Goal: Transaction & Acquisition: Purchase product/service

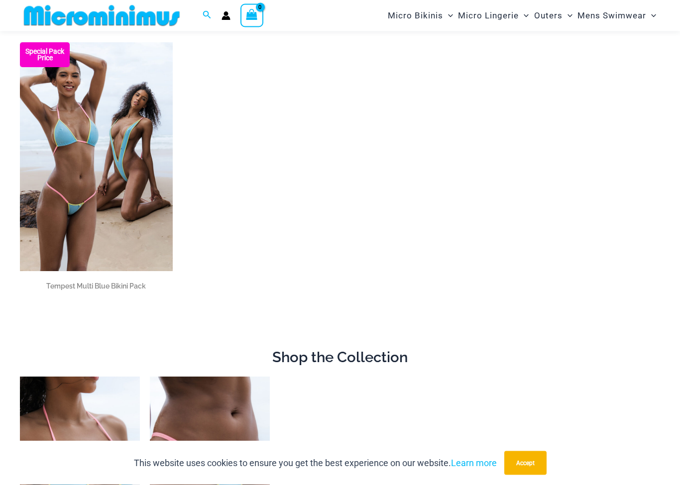
scroll to position [148, 0]
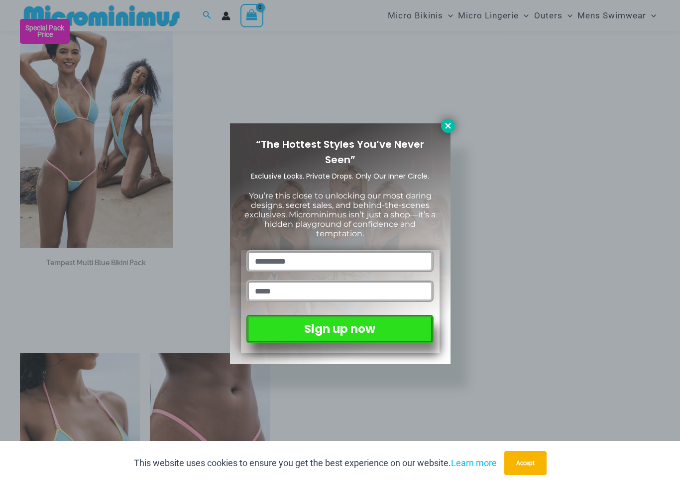
click at [445, 124] on icon at bounding box center [447, 125] width 9 height 9
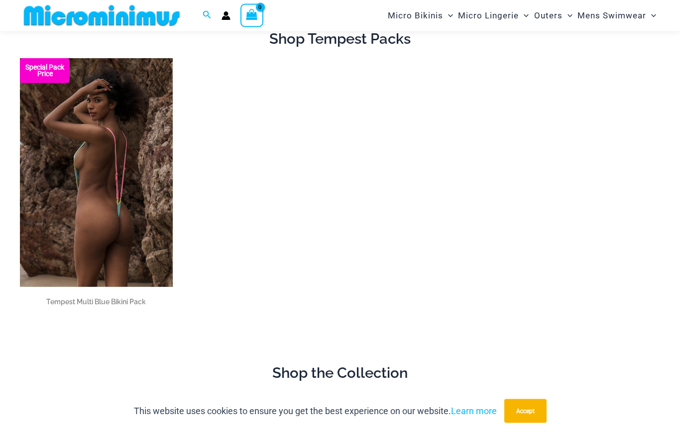
scroll to position [109, 0]
click at [121, 132] on img at bounding box center [96, 172] width 153 height 229
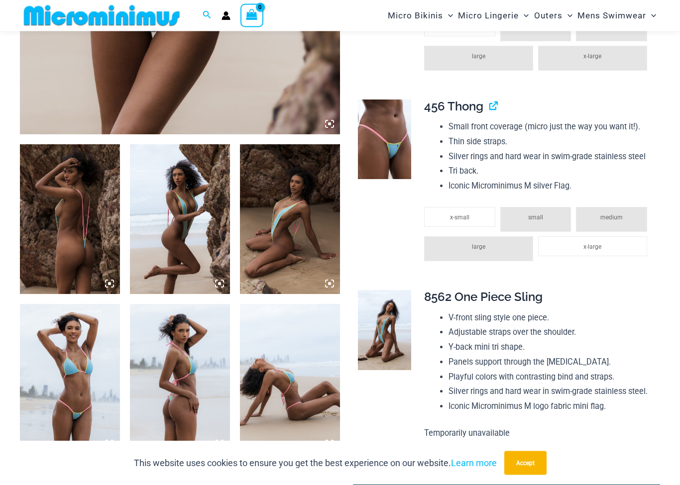
scroll to position [462, 0]
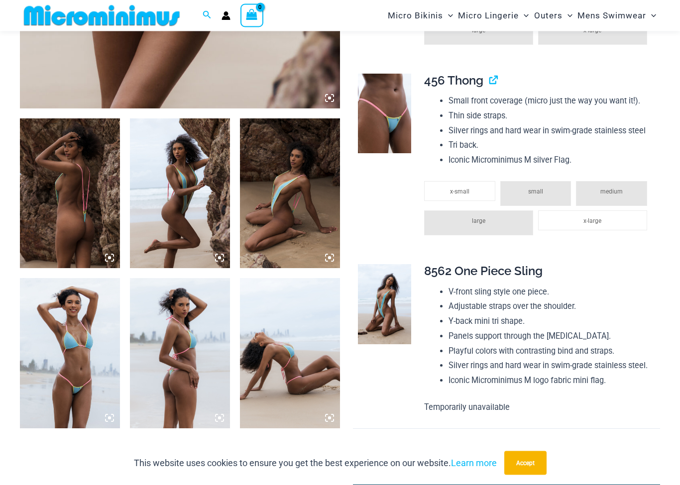
click at [332, 256] on icon at bounding box center [329, 258] width 9 height 9
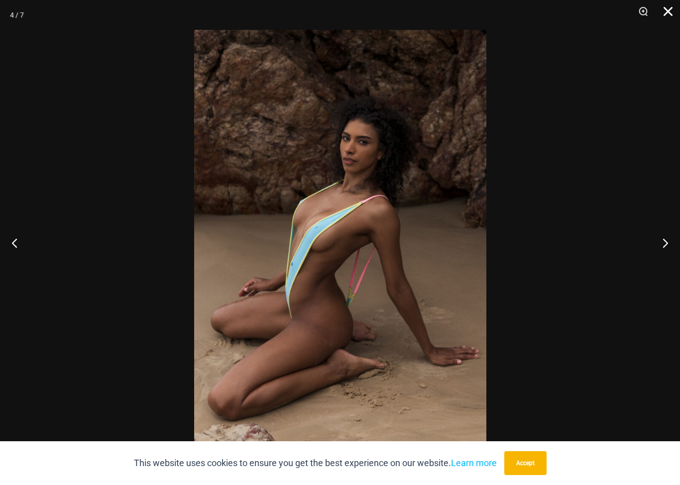
click at [666, 16] on button "Close" at bounding box center [664, 15] width 25 height 30
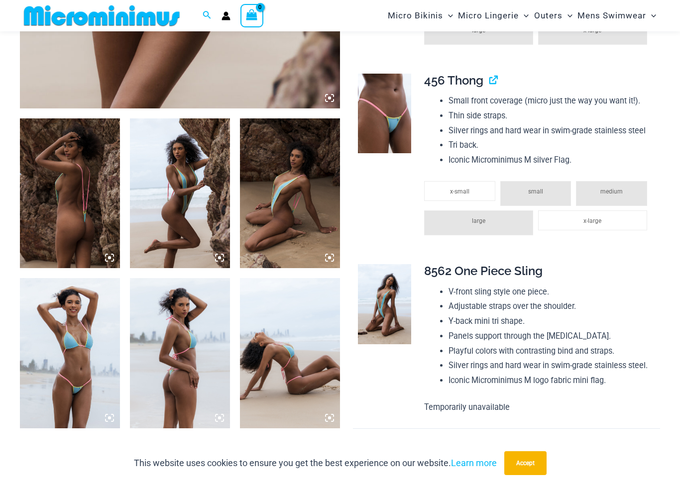
click at [221, 258] on icon at bounding box center [219, 257] width 9 height 9
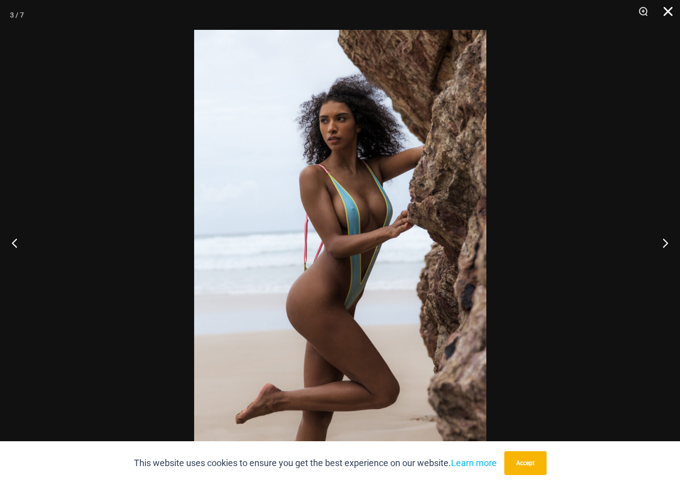
click at [660, 20] on button "Close" at bounding box center [664, 15] width 25 height 30
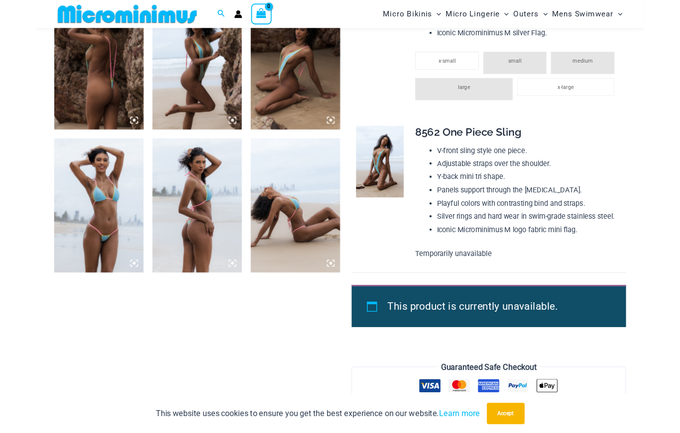
scroll to position [585, 0]
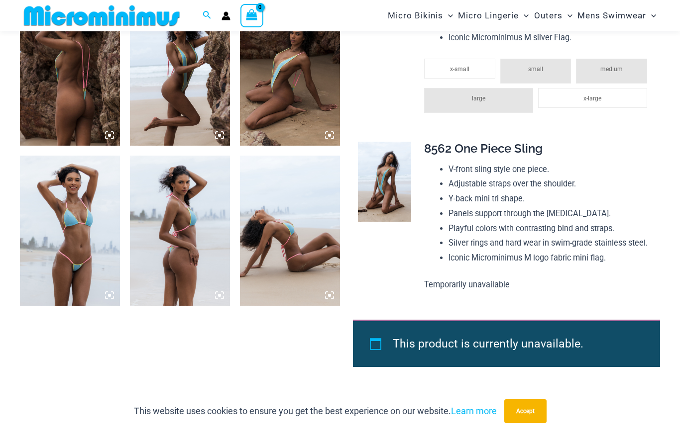
click at [102, 287] on img at bounding box center [70, 231] width 100 height 150
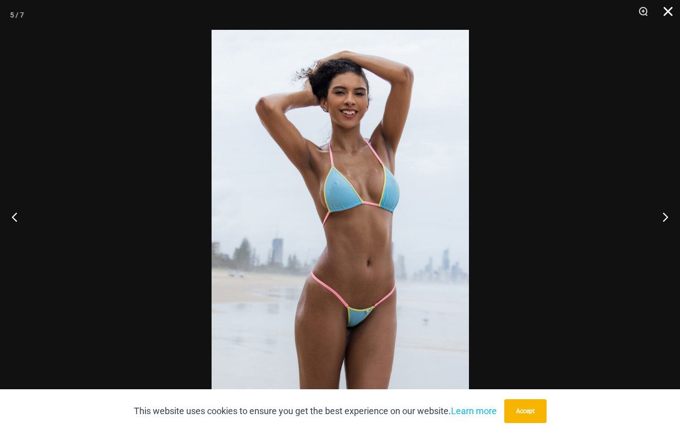
click at [665, 16] on button "Close" at bounding box center [664, 15] width 25 height 30
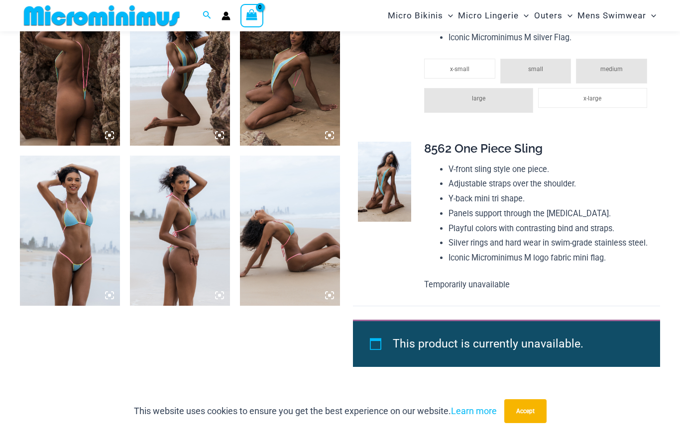
click at [218, 294] on icon at bounding box center [219, 295] width 9 height 9
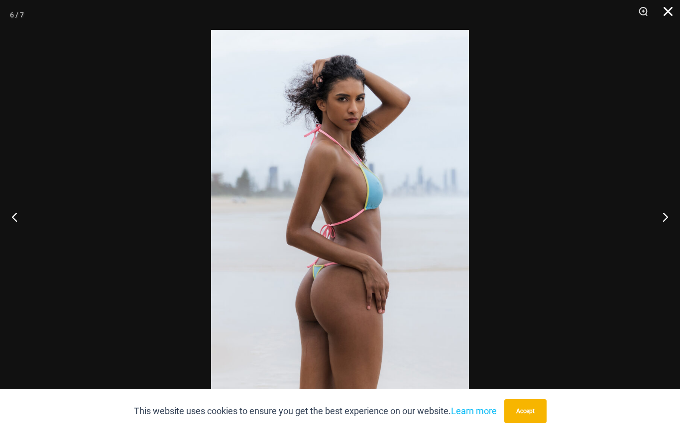
click at [669, 13] on button "Close" at bounding box center [664, 15] width 25 height 30
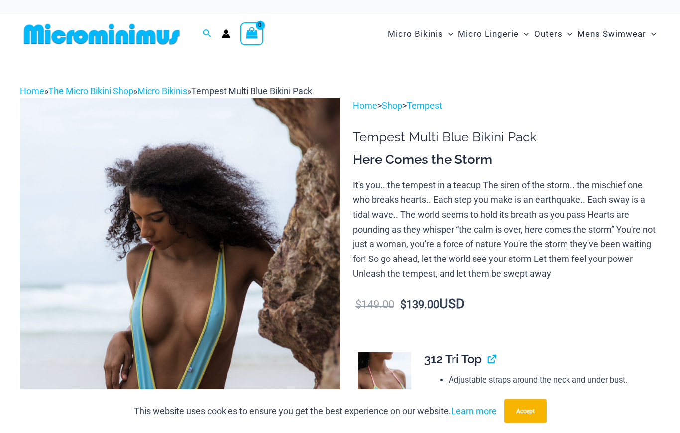
scroll to position [0, 0]
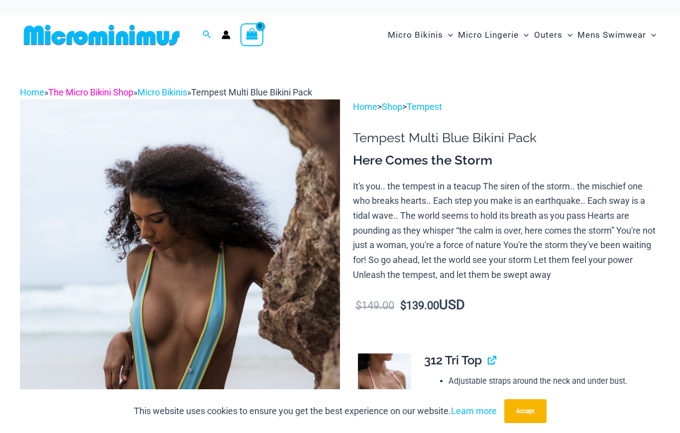
click at [120, 91] on link "The Micro Bikini Shop" at bounding box center [90, 92] width 85 height 10
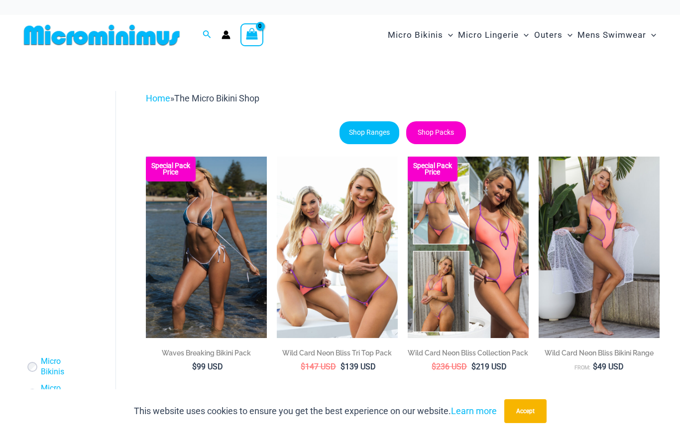
click at [443, 133] on link "Shop Packs" at bounding box center [436, 132] width 60 height 23
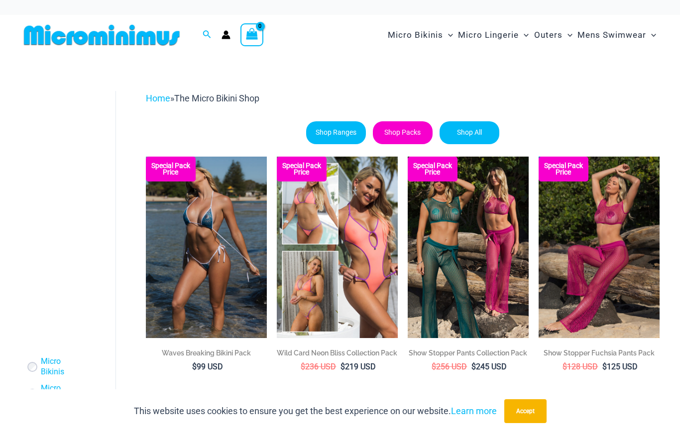
click at [148, 45] on img at bounding box center [102, 35] width 164 height 22
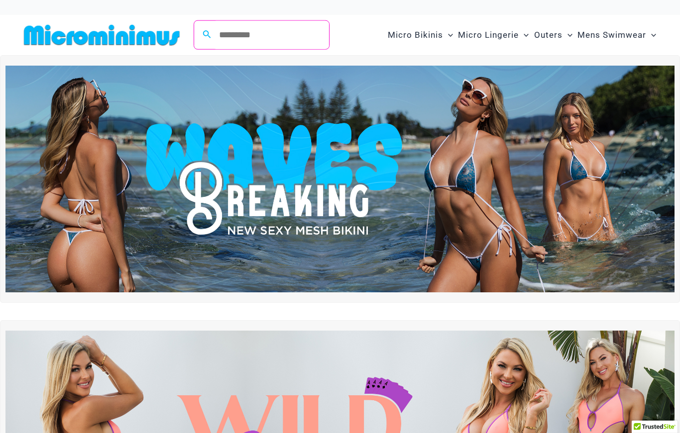
click at [290, 38] on input "Search for: Search" at bounding box center [270, 35] width 117 height 28
type input "***"
click button "Search" at bounding box center [0, 0] width 0 height 0
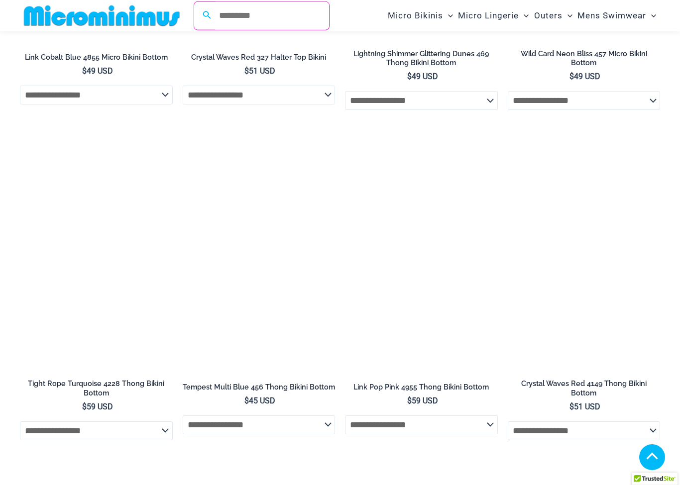
scroll to position [2551, 0]
